Goal: Task Accomplishment & Management: Use online tool/utility

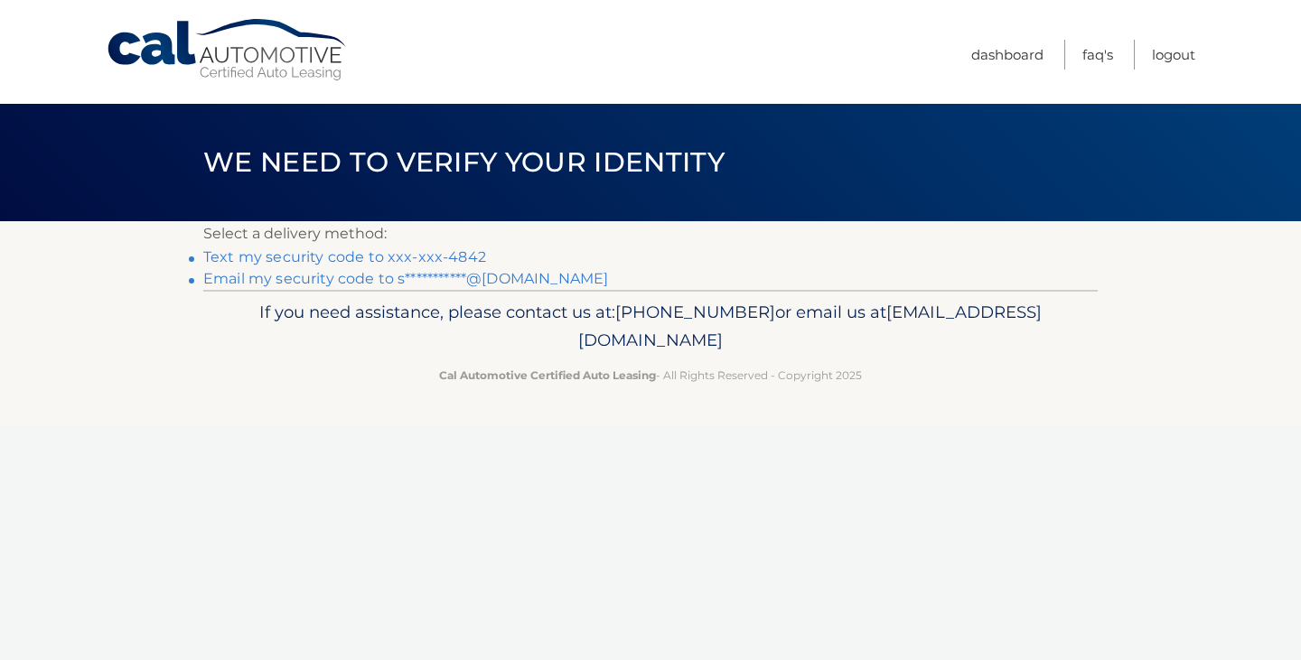
click at [319, 254] on link "Text my security code to xxx-xxx-4842" at bounding box center [344, 256] width 283 height 17
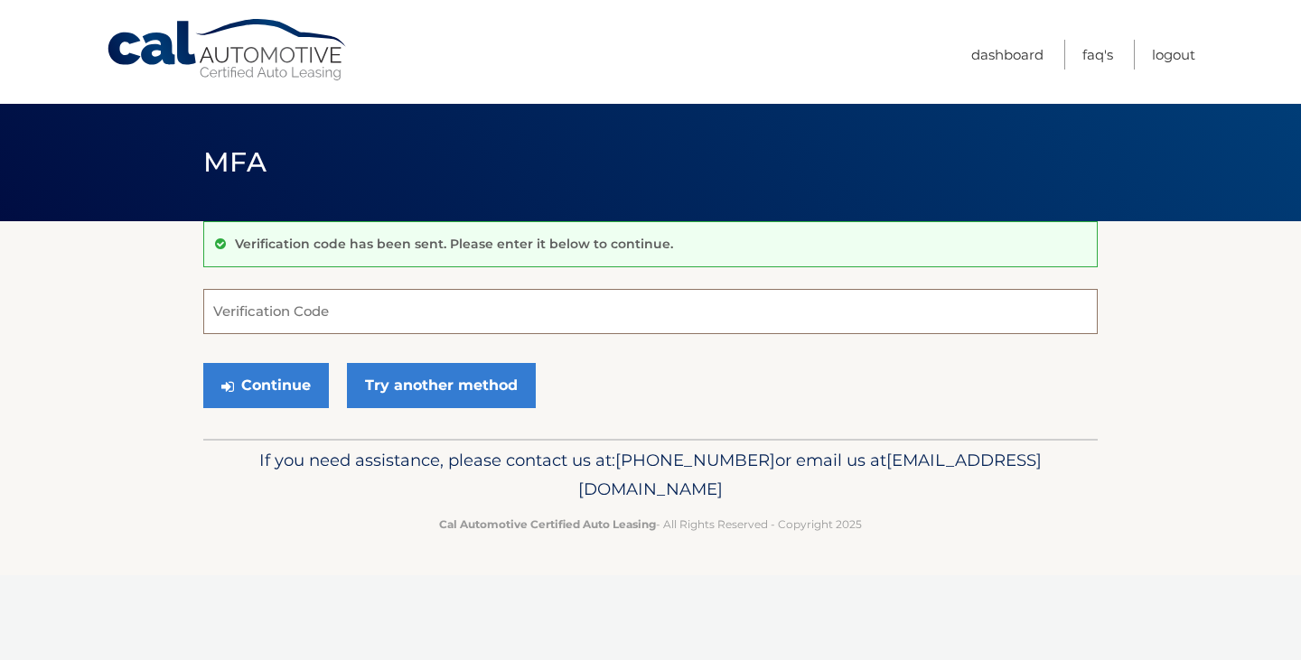
click at [360, 308] on input "Verification Code" at bounding box center [650, 311] width 894 height 45
type input "746851"
click at [203, 363] on button "Continue" at bounding box center [266, 385] width 126 height 45
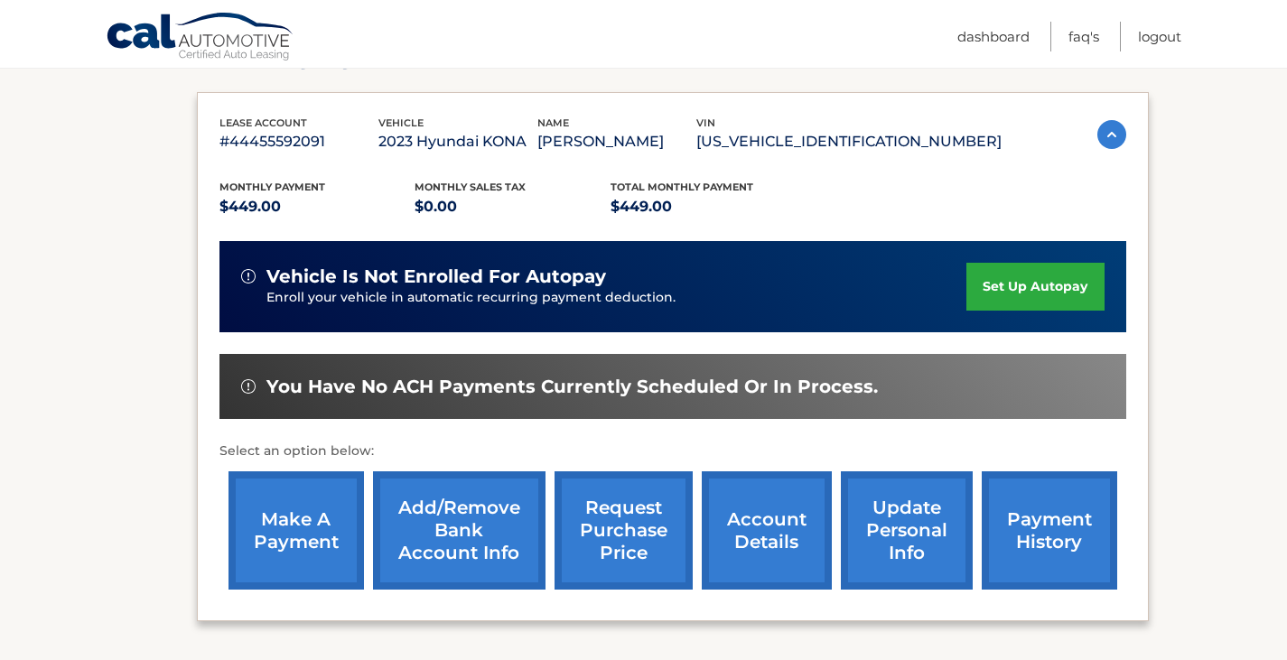
scroll to position [434, 0]
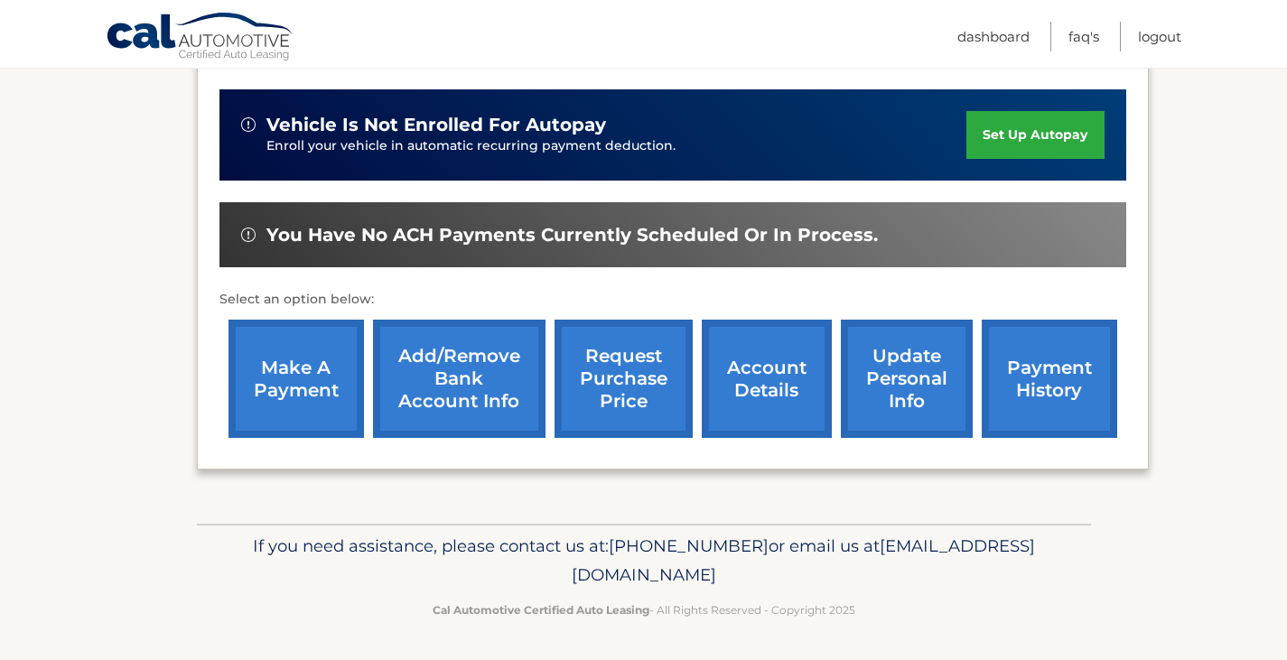
click at [326, 363] on link "make a payment" at bounding box center [297, 379] width 136 height 118
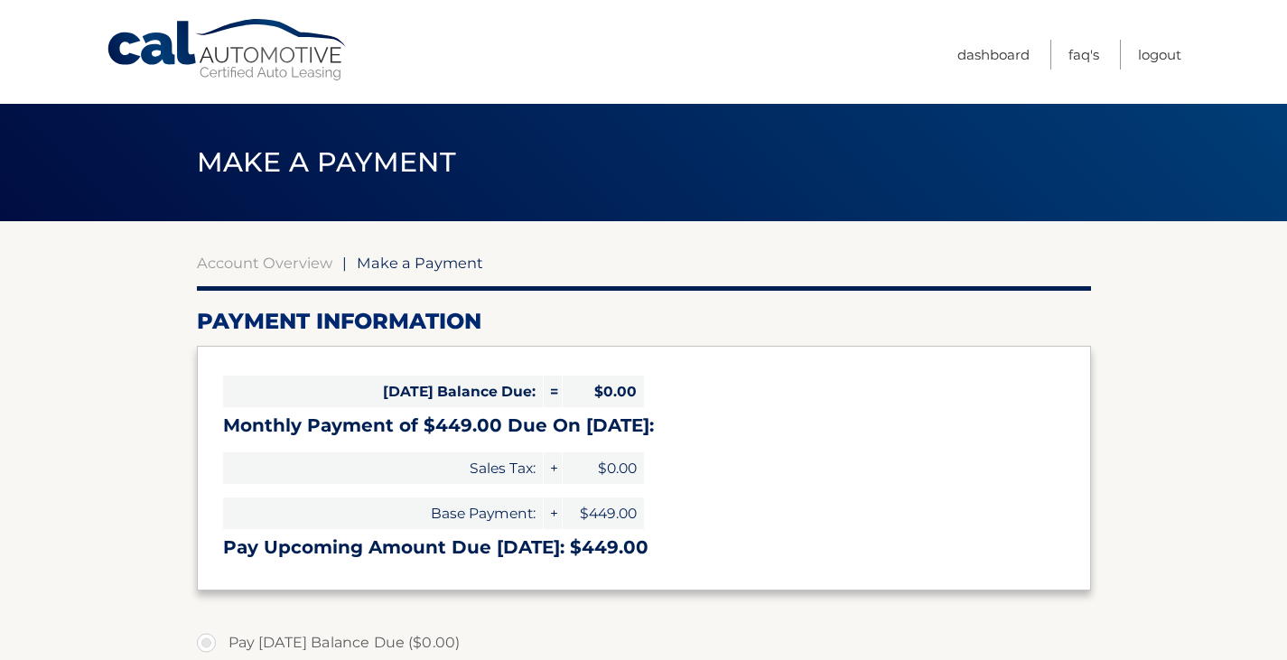
select select "Mzg3MTU0YzEtMjRmOS00NzRmLWEyYTItZWY4MDU5N2M4NzI3"
